Goal: Find specific page/section: Find specific page/section

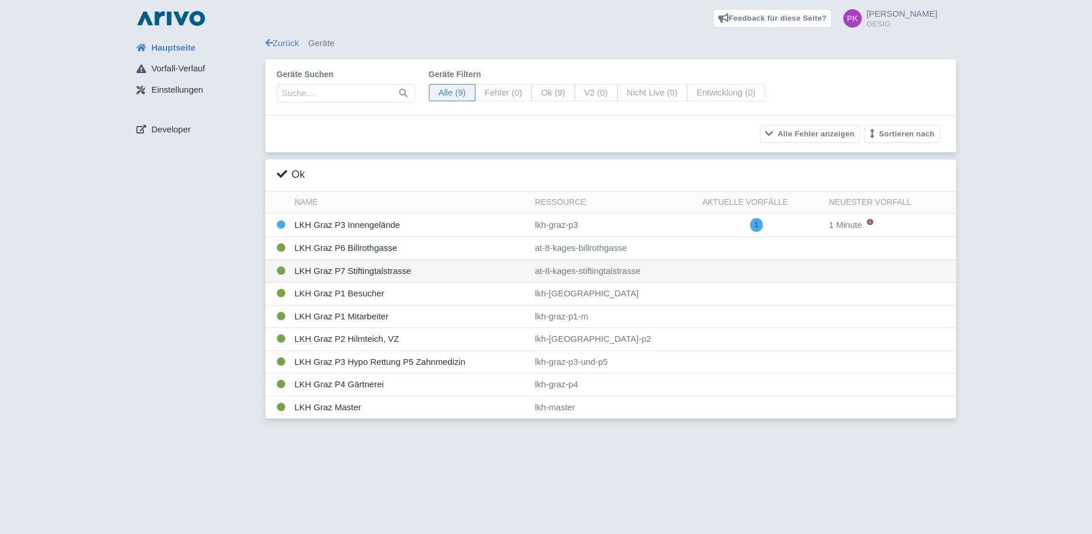
click at [379, 270] on td "LKH Graz P7 Stiftingtalstrasse" at bounding box center [410, 271] width 241 height 23
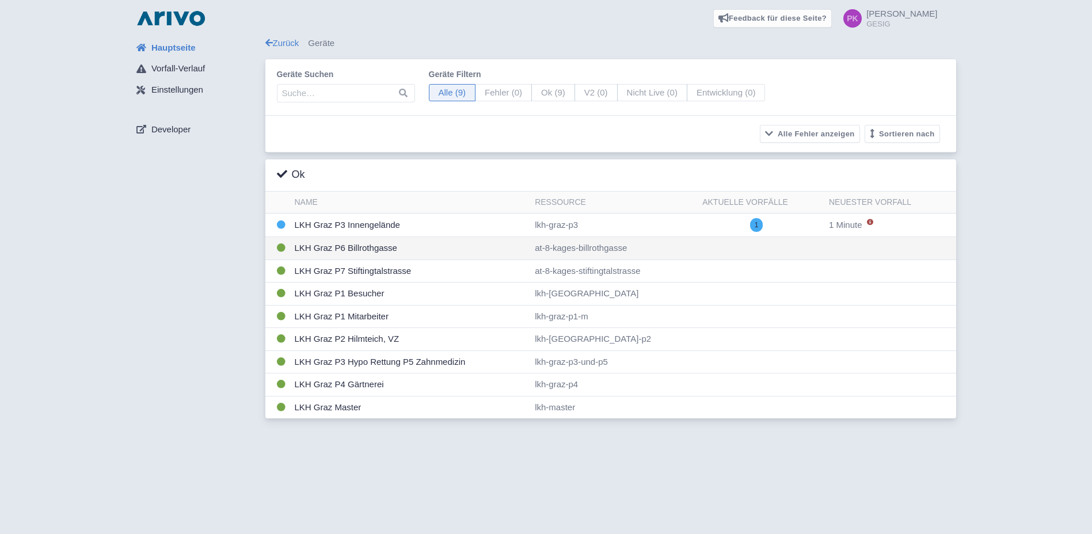
click at [348, 251] on td "LKH Graz P6 Billrothgasse" at bounding box center [410, 248] width 241 height 23
drag, startPoint x: 1, startPoint y: 41, endPoint x: 1017, endPoint y: 38, distance: 1016.2
click at [1017, 38] on div "Hauptseite Vorfall-Verlauf Einstellungen Developer Zurück Geräte Geräte suchen …" at bounding box center [545, 231] width 1073 height 388
click at [925, 16] on span "[PERSON_NAME]" at bounding box center [901, 14] width 71 height 10
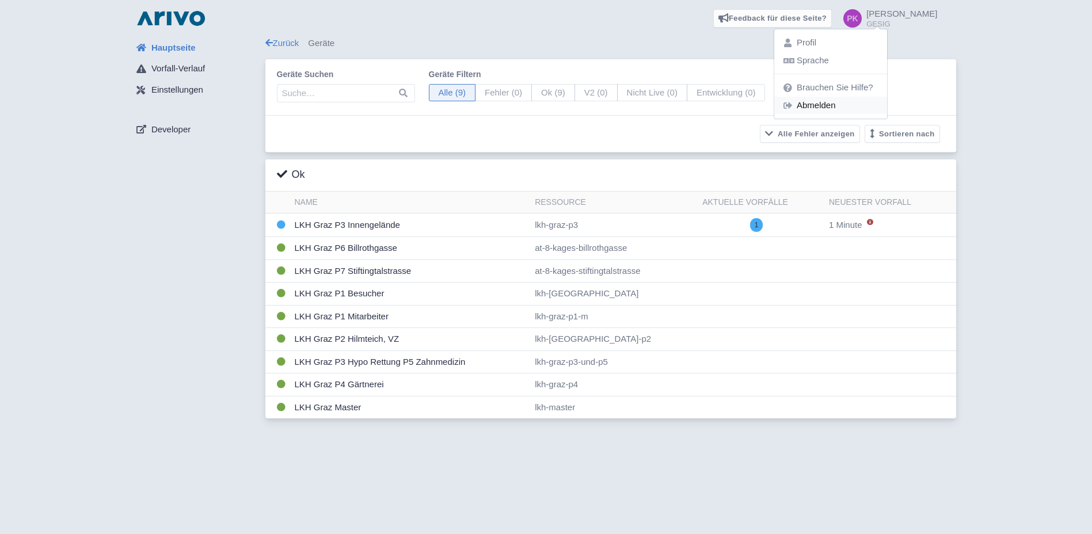
click at [866, 105] on link "Abmelden" at bounding box center [830, 106] width 113 height 18
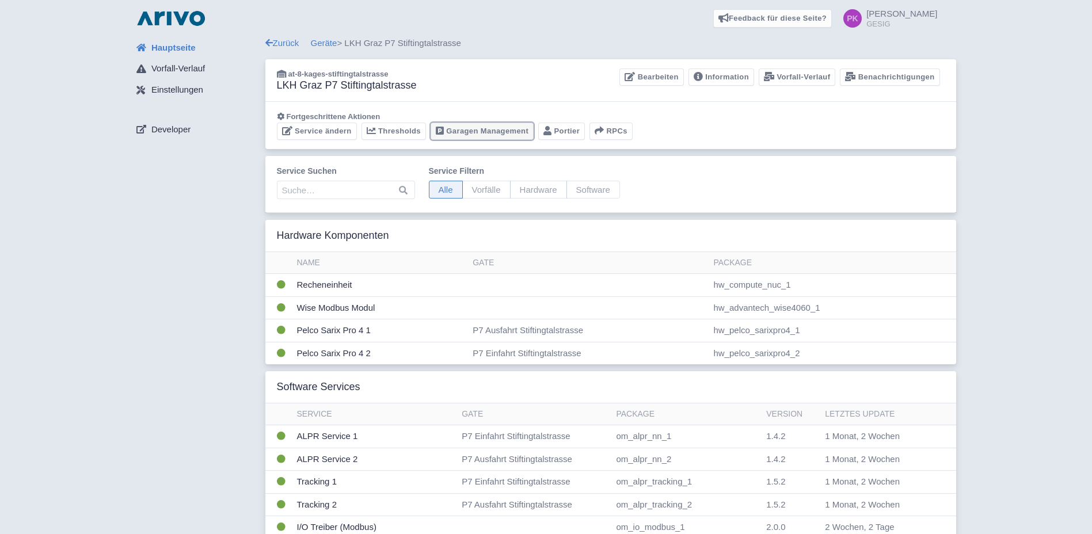
click at [467, 131] on link "Garagen Management" at bounding box center [481, 132] width 103 height 18
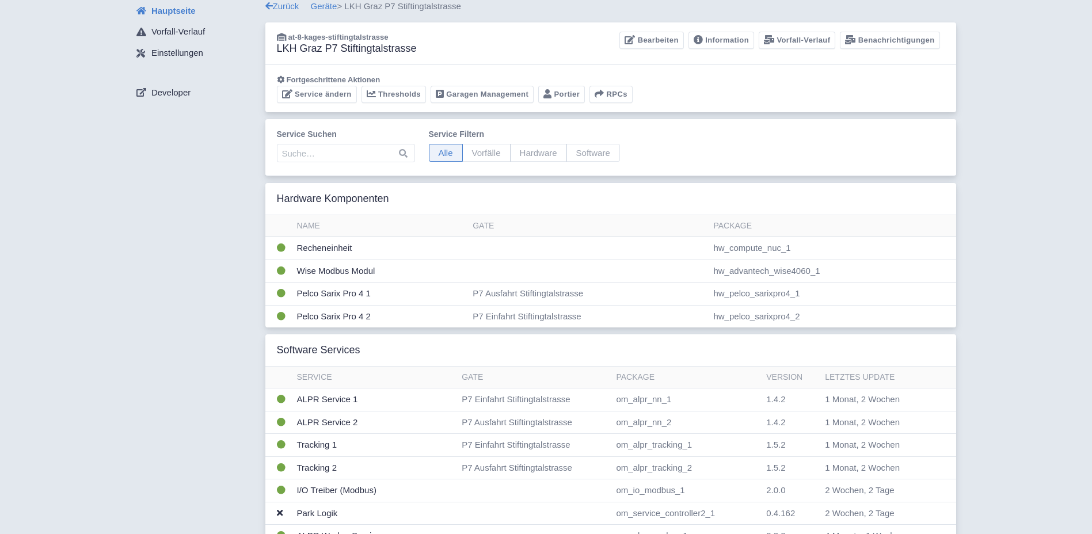
scroll to position [58, 0]
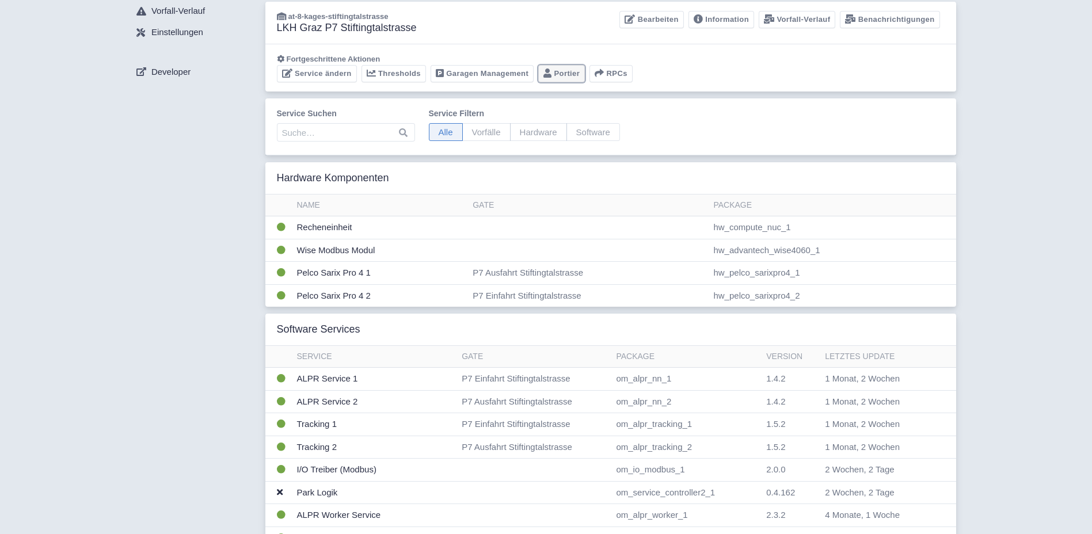
click at [559, 74] on link "Portier" at bounding box center [561, 74] width 47 height 18
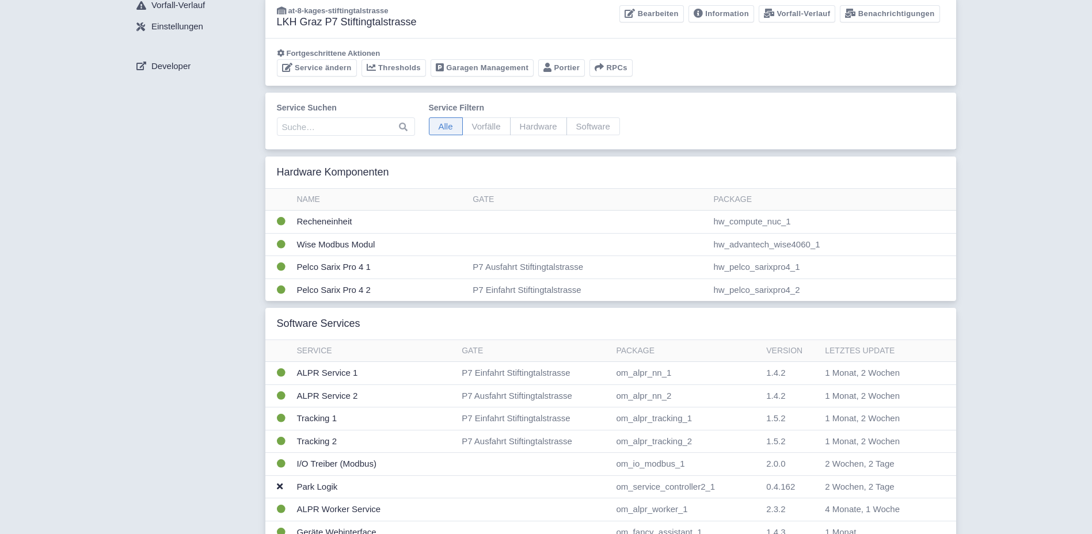
scroll to position [0, 0]
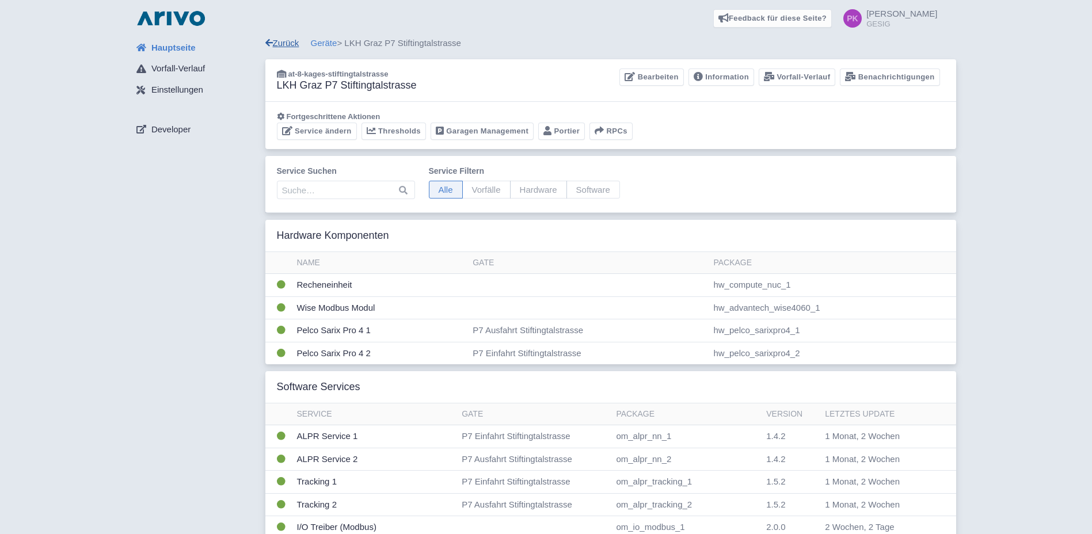
click at [284, 43] on link "Zurück" at bounding box center [282, 43] width 34 height 10
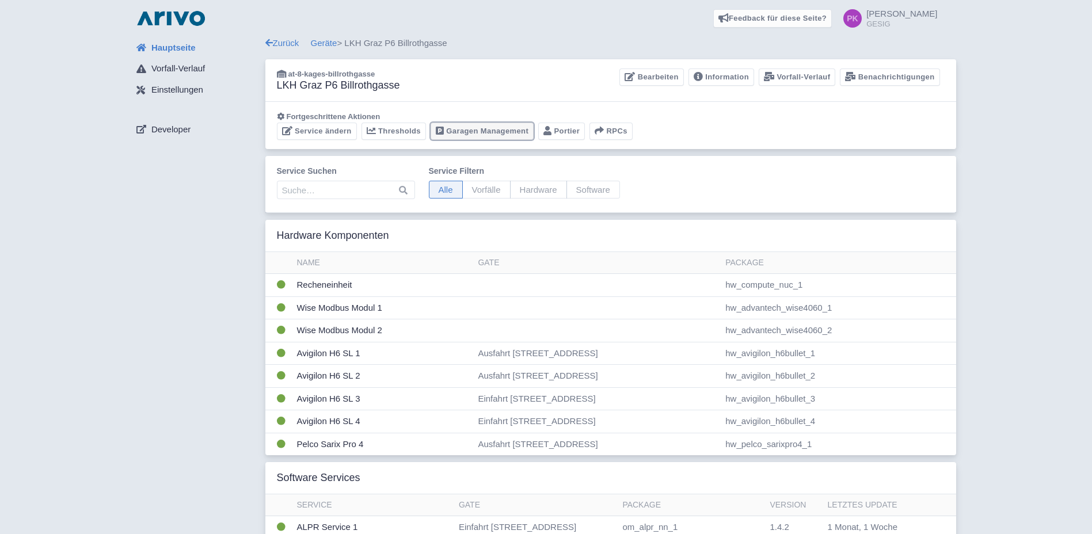
click at [478, 131] on link "Garagen Management" at bounding box center [481, 132] width 103 height 18
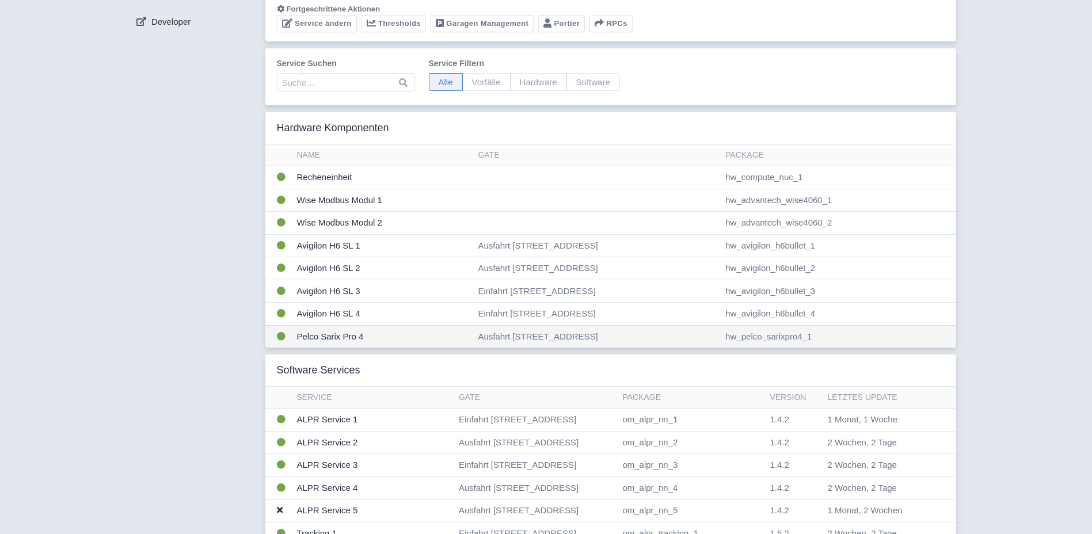
scroll to position [115, 0]
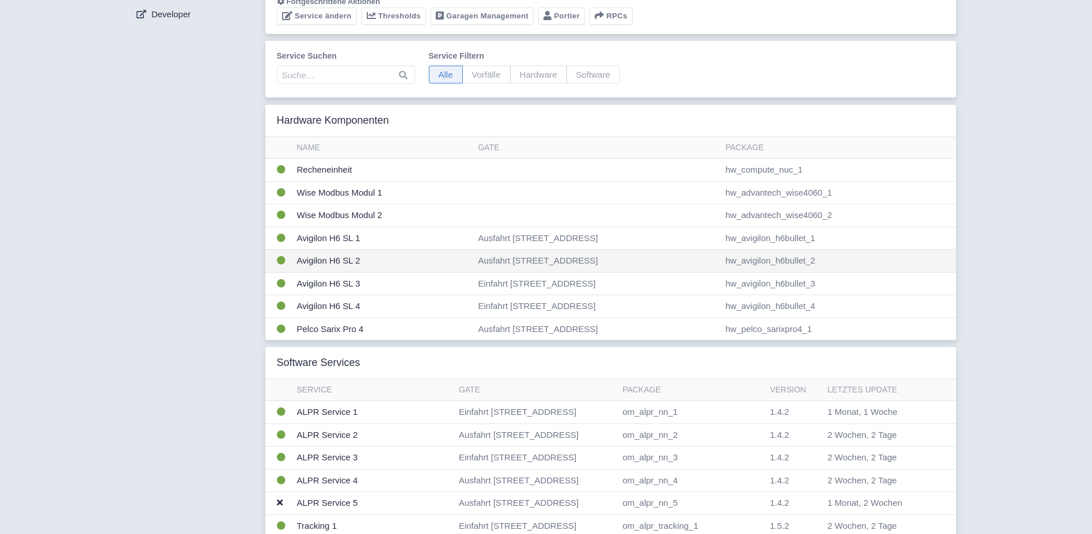
click at [537, 258] on td "Ausfahrt [STREET_ADDRESS]" at bounding box center [596, 261] width 247 height 23
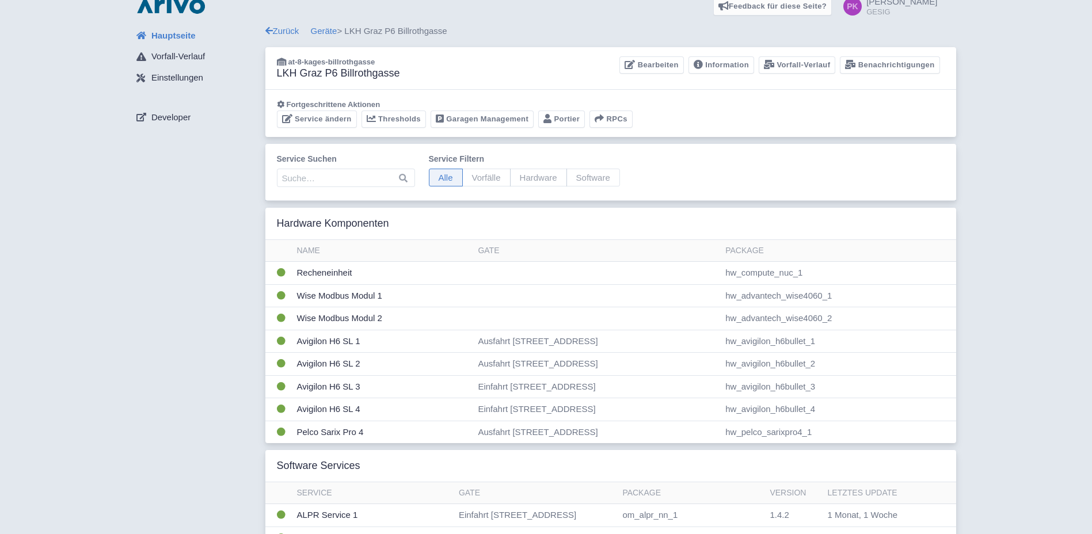
scroll to position [0, 0]
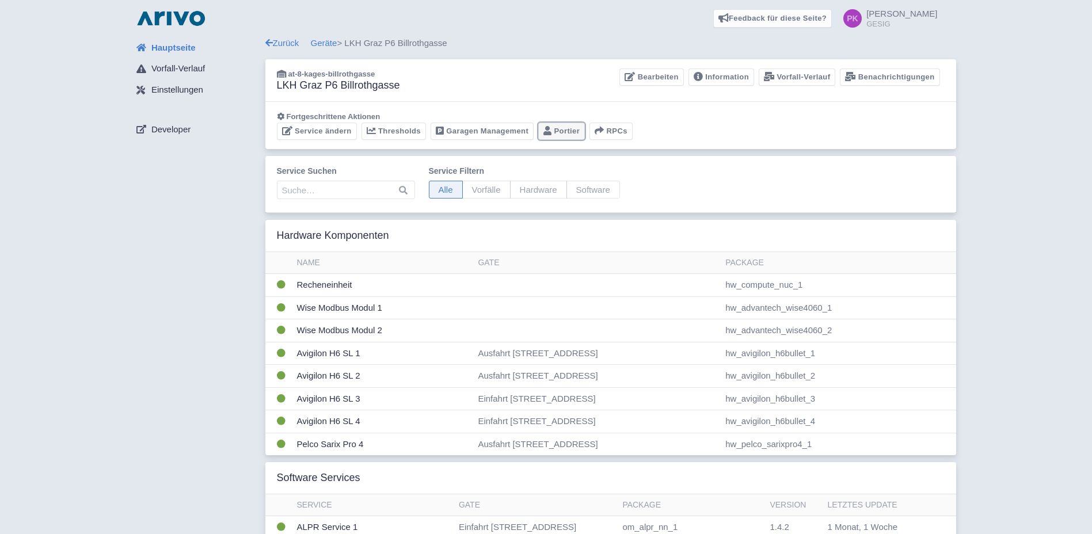
click at [559, 130] on link "Portier" at bounding box center [561, 132] width 47 height 18
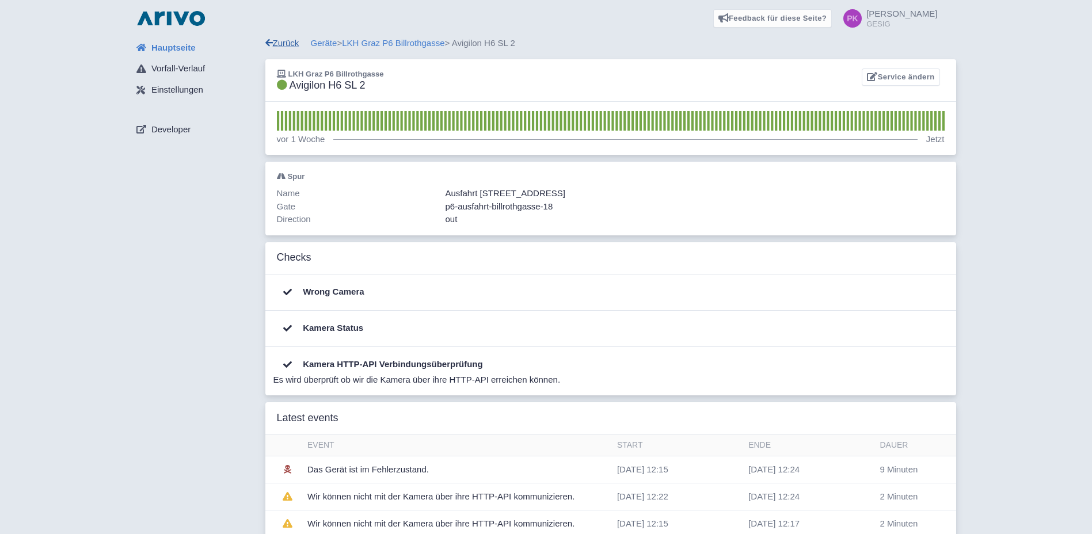
click at [285, 43] on link "Zurück" at bounding box center [282, 43] width 34 height 10
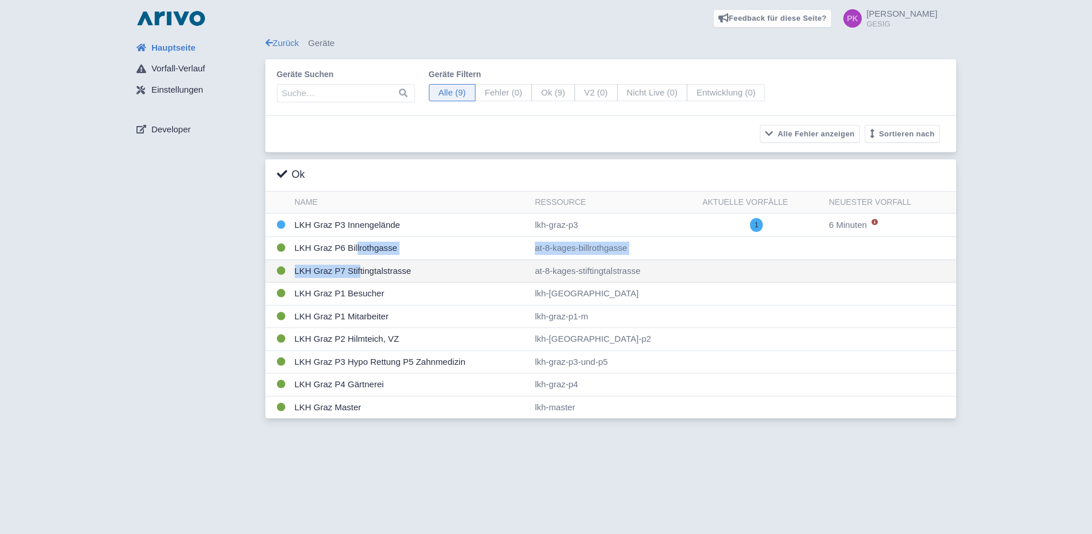
drag, startPoint x: 352, startPoint y: 251, endPoint x: 354, endPoint y: 264, distance: 12.3
click at [354, 264] on tbody "LKH Graz P3 Innengelände lkh-[GEOGRAPHIC_DATA]-p3 1" at bounding box center [610, 315] width 690 height 205
drag, startPoint x: 354, startPoint y: 264, endPoint x: 363, endPoint y: 268, distance: 9.8
click at [363, 268] on td "LKH Graz P7 Stiftingtalstrasse" at bounding box center [410, 271] width 241 height 23
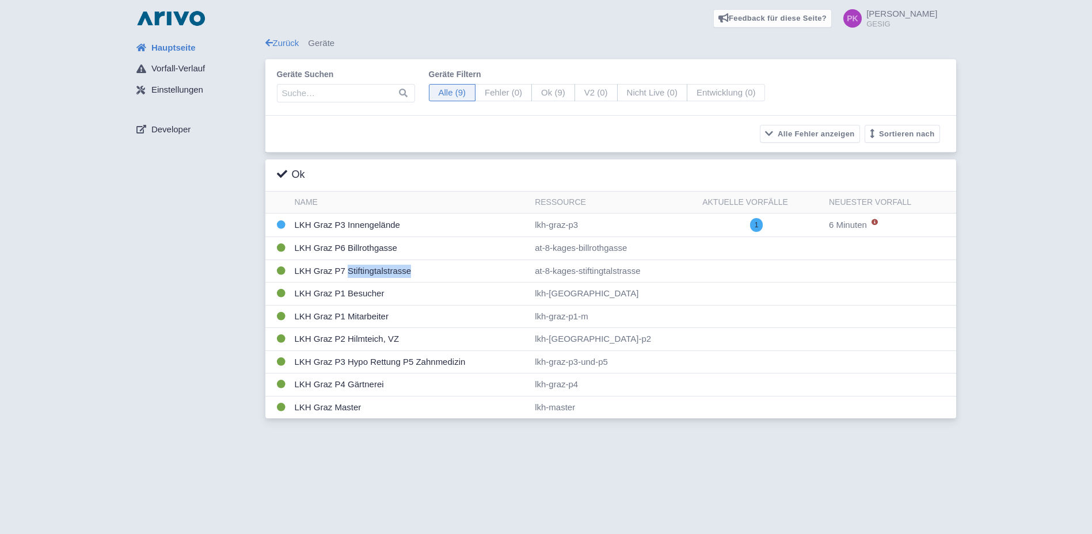
click at [911, 14] on link "Peter GESIG" at bounding box center [886, 18] width 101 height 18
click at [877, 110] on link "Abmelden" at bounding box center [830, 106] width 113 height 18
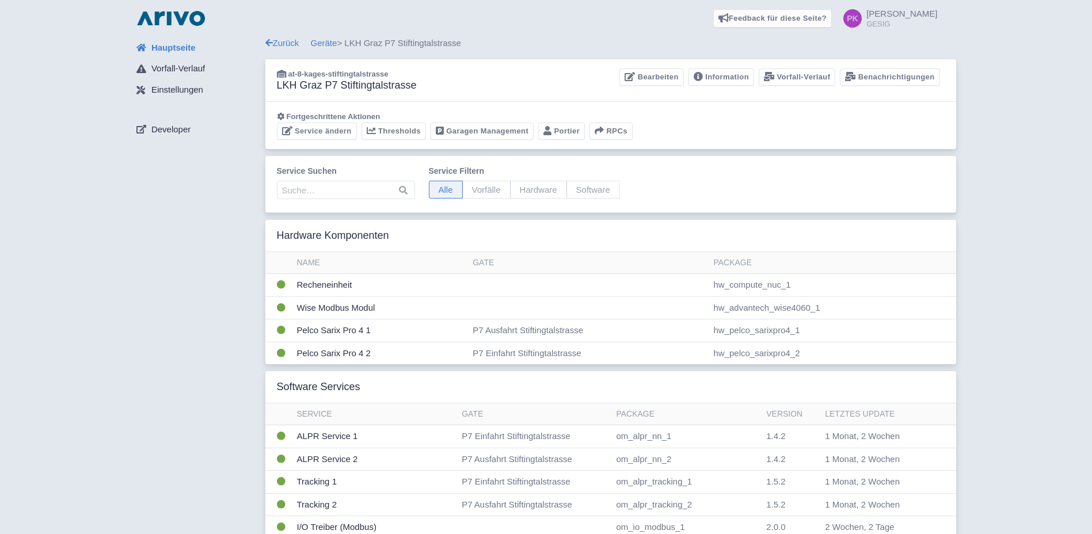
click at [363, 268] on th "Name" at bounding box center [380, 263] width 176 height 22
click at [388, 131] on link "Thresholds" at bounding box center [393, 132] width 64 height 18
click at [652, 74] on link "Bearbeiten" at bounding box center [651, 77] width 64 height 18
click at [564, 135] on link "Portier" at bounding box center [561, 132] width 47 height 18
click at [274, 42] on link "Zurück" at bounding box center [282, 43] width 34 height 10
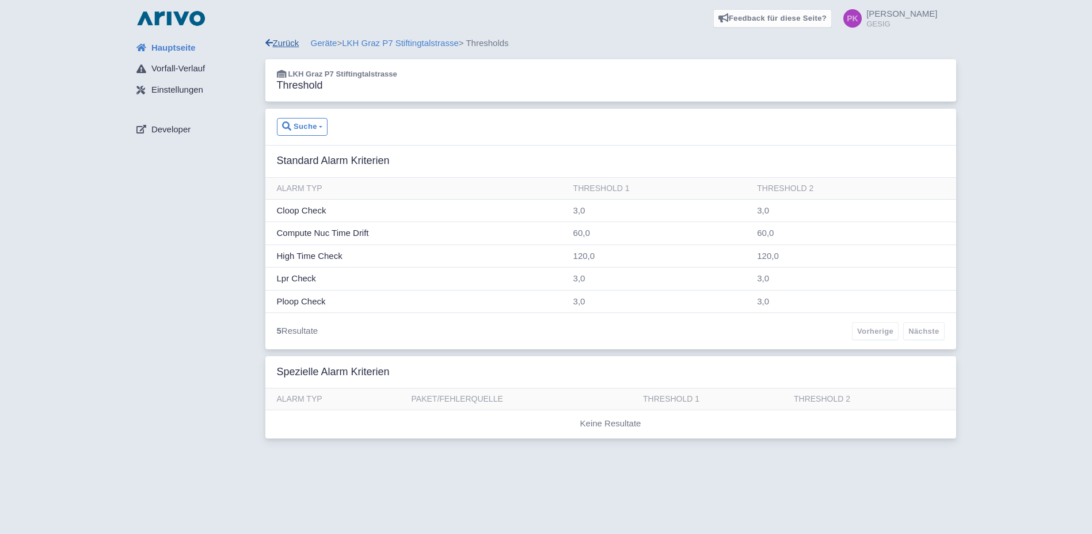
click at [281, 41] on link "Zurück" at bounding box center [282, 43] width 34 height 10
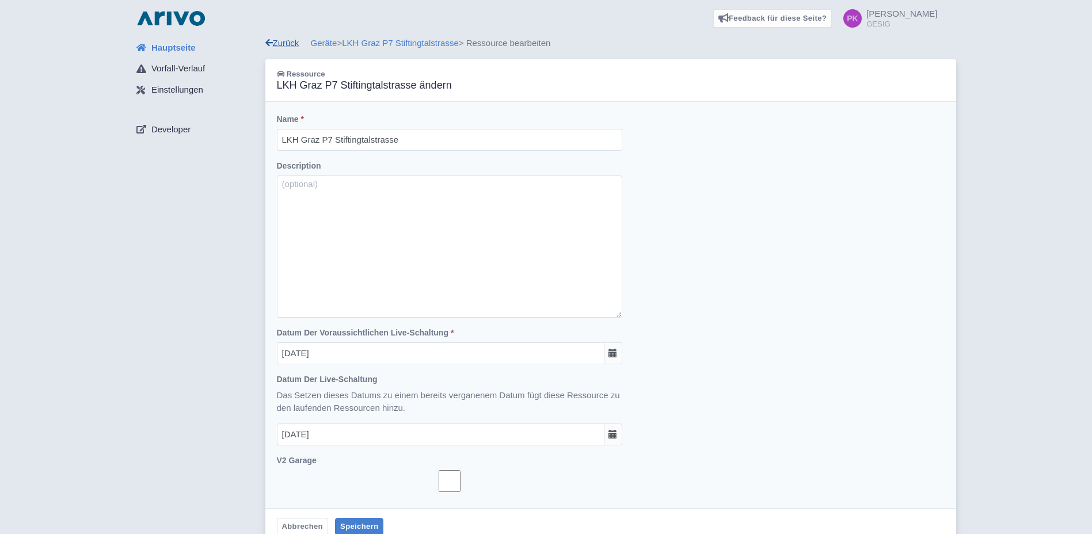
click at [290, 39] on link "Zurück" at bounding box center [282, 43] width 34 height 10
